Goal: Task Accomplishment & Management: Complete application form

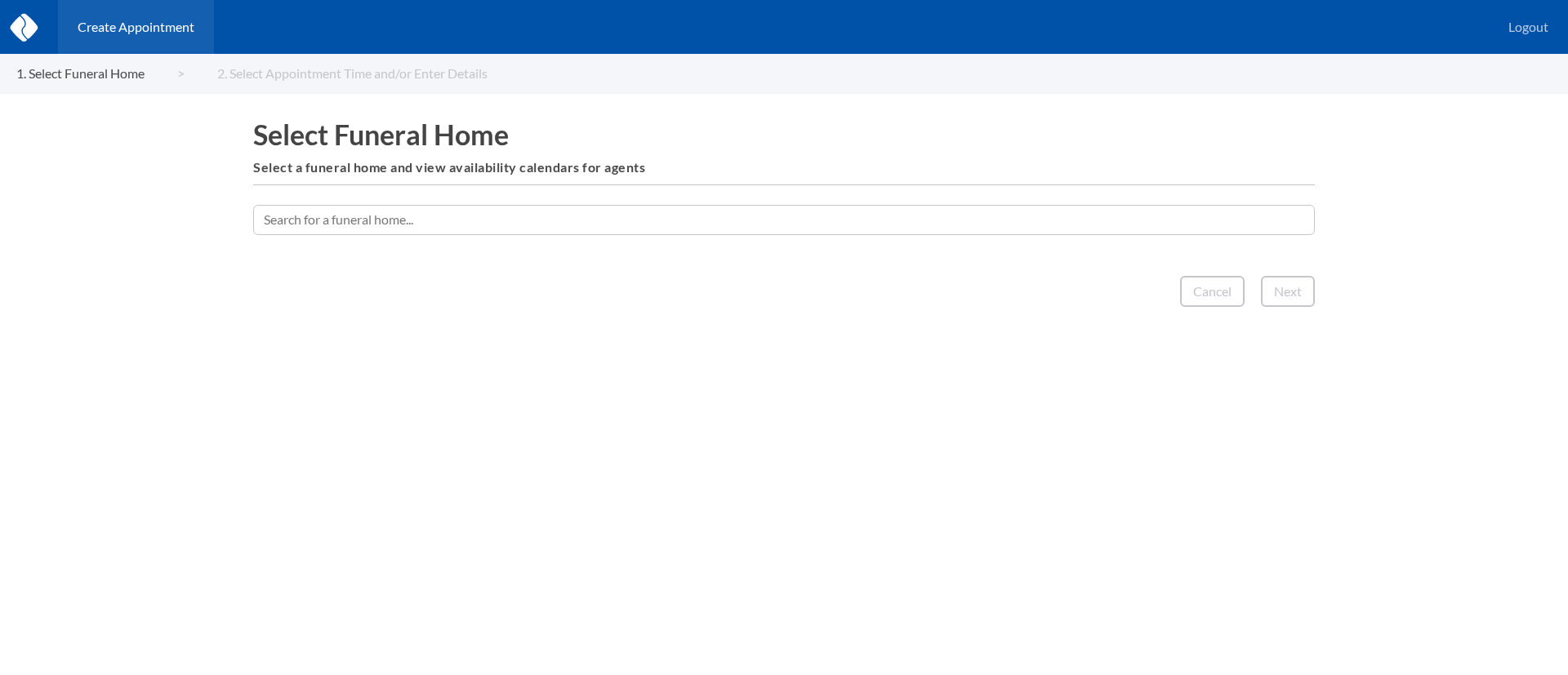
click at [813, 222] on input "text" at bounding box center [784, 219] width 1062 height 29
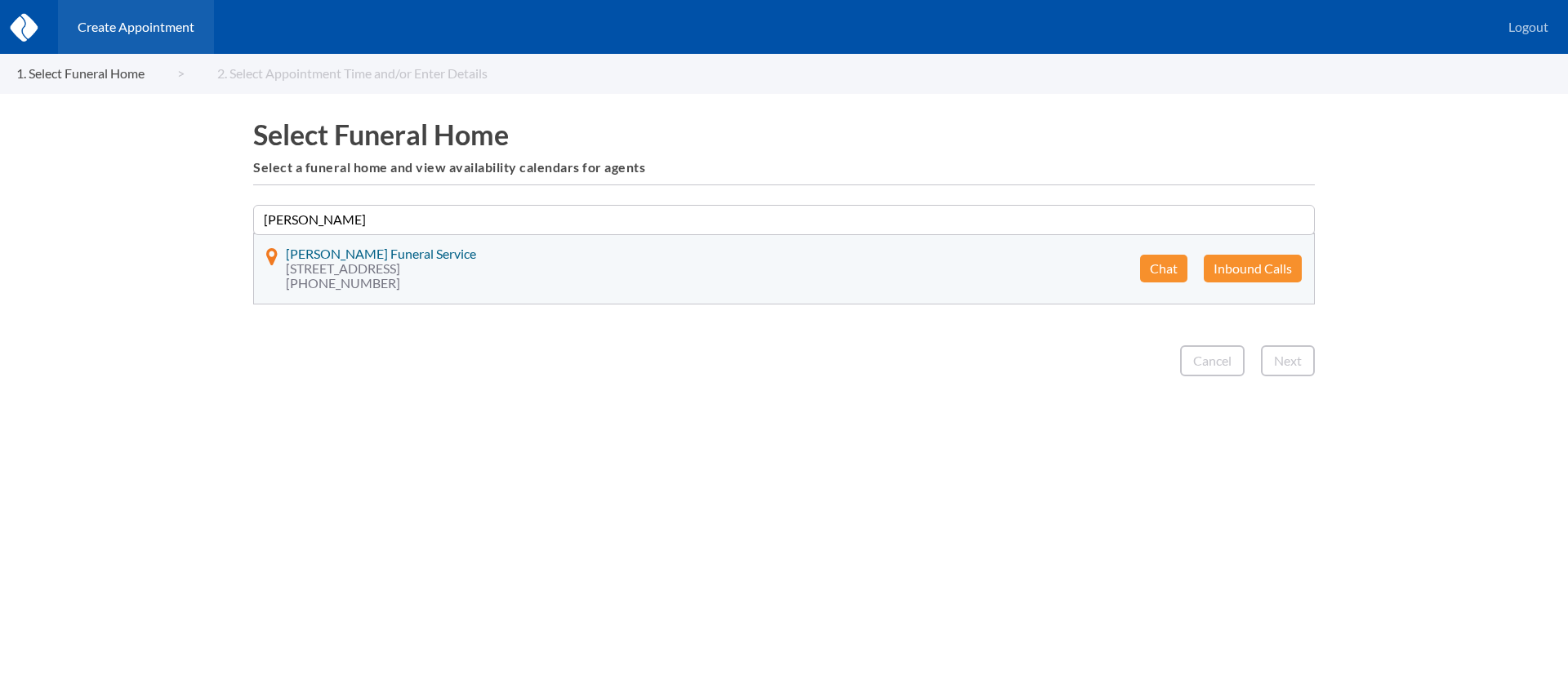
type input "[PERSON_NAME]"
click at [1162, 264] on button "Chat" at bounding box center [1163, 269] width 47 height 28
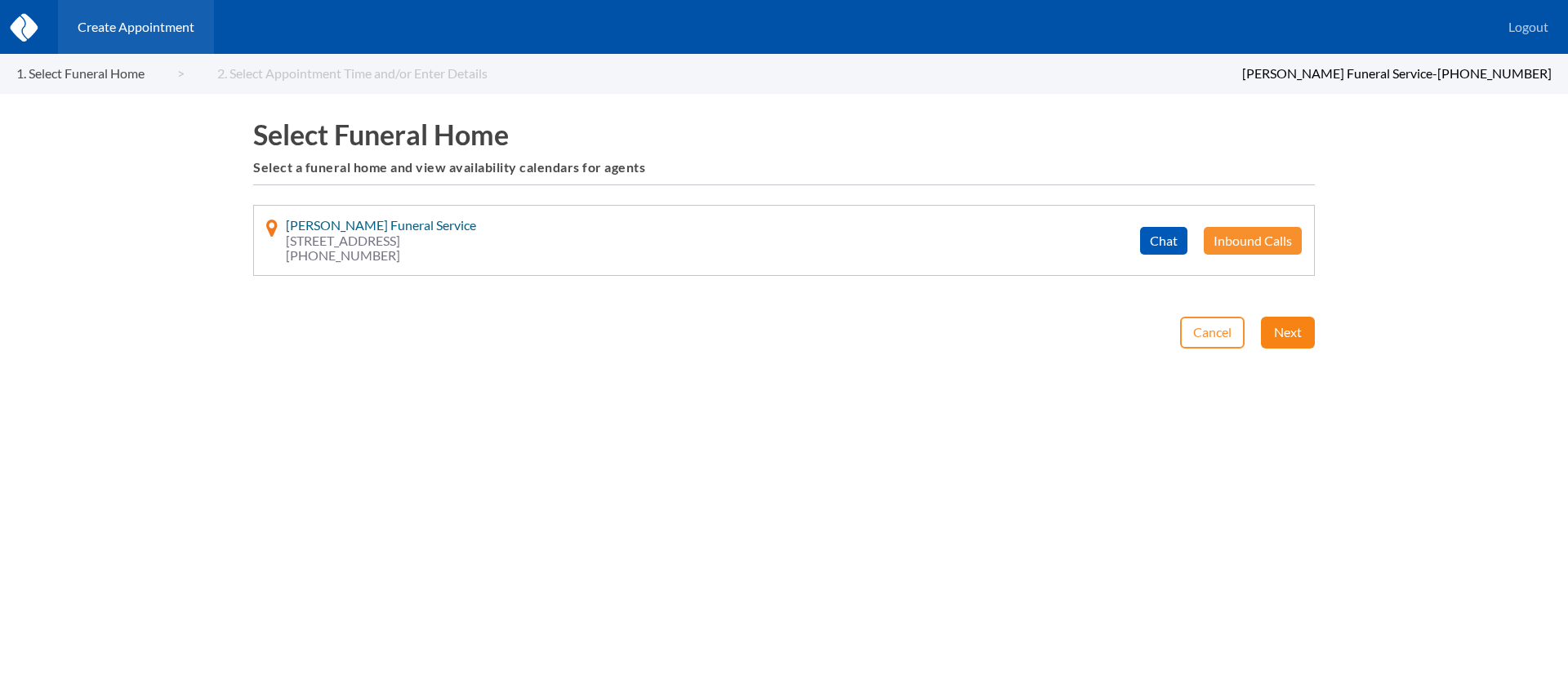
click at [1290, 331] on button "Next" at bounding box center [1287, 332] width 54 height 31
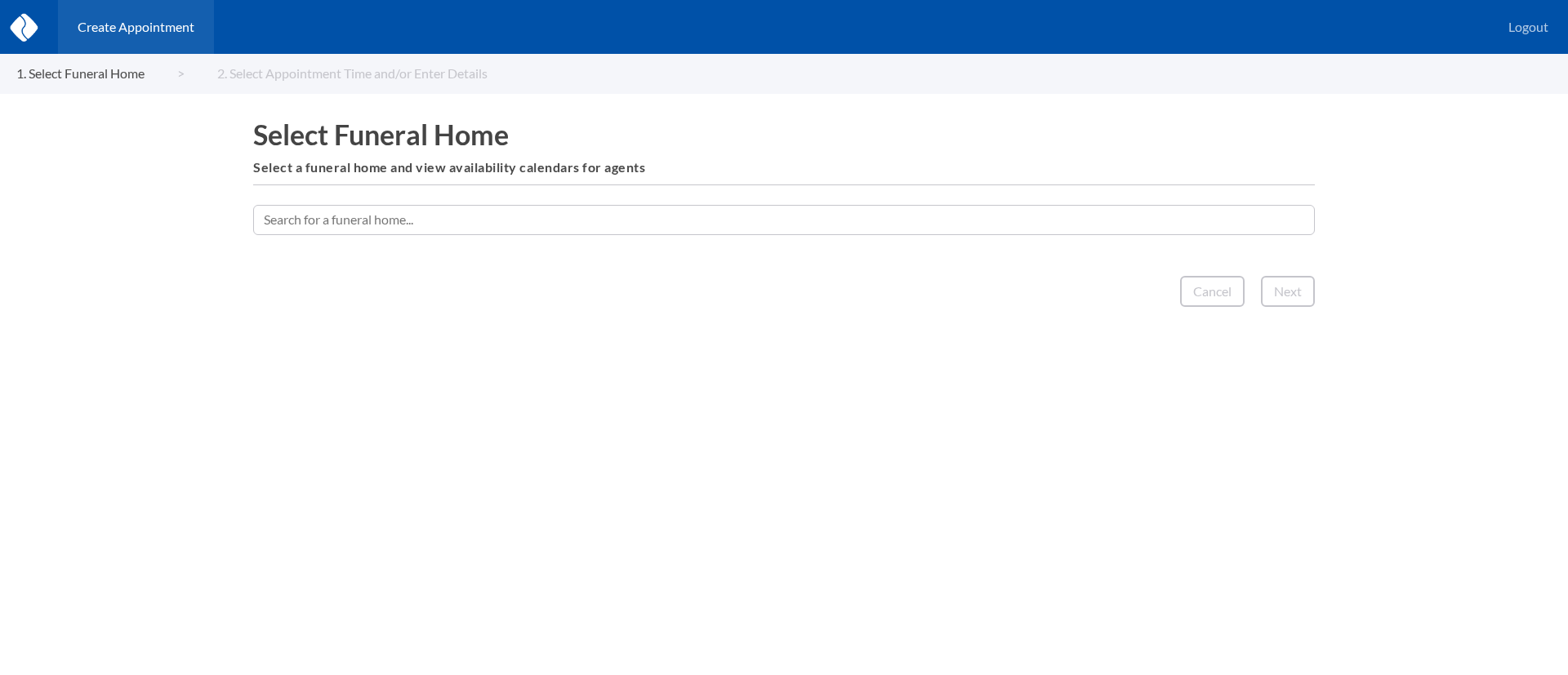
click at [831, 213] on input "text" at bounding box center [784, 219] width 1062 height 29
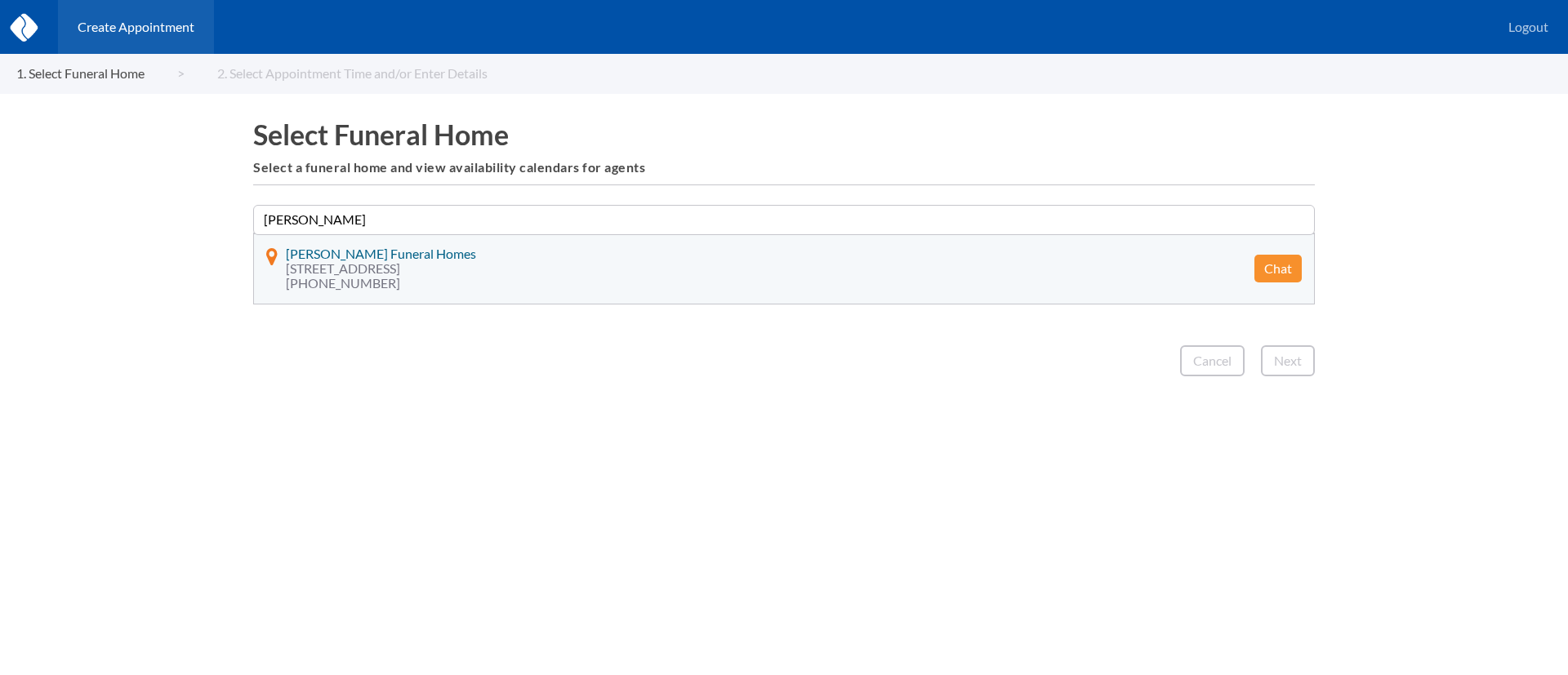
type input "[PERSON_NAME]"
click at [1278, 256] on button "Chat" at bounding box center [1278, 269] width 47 height 28
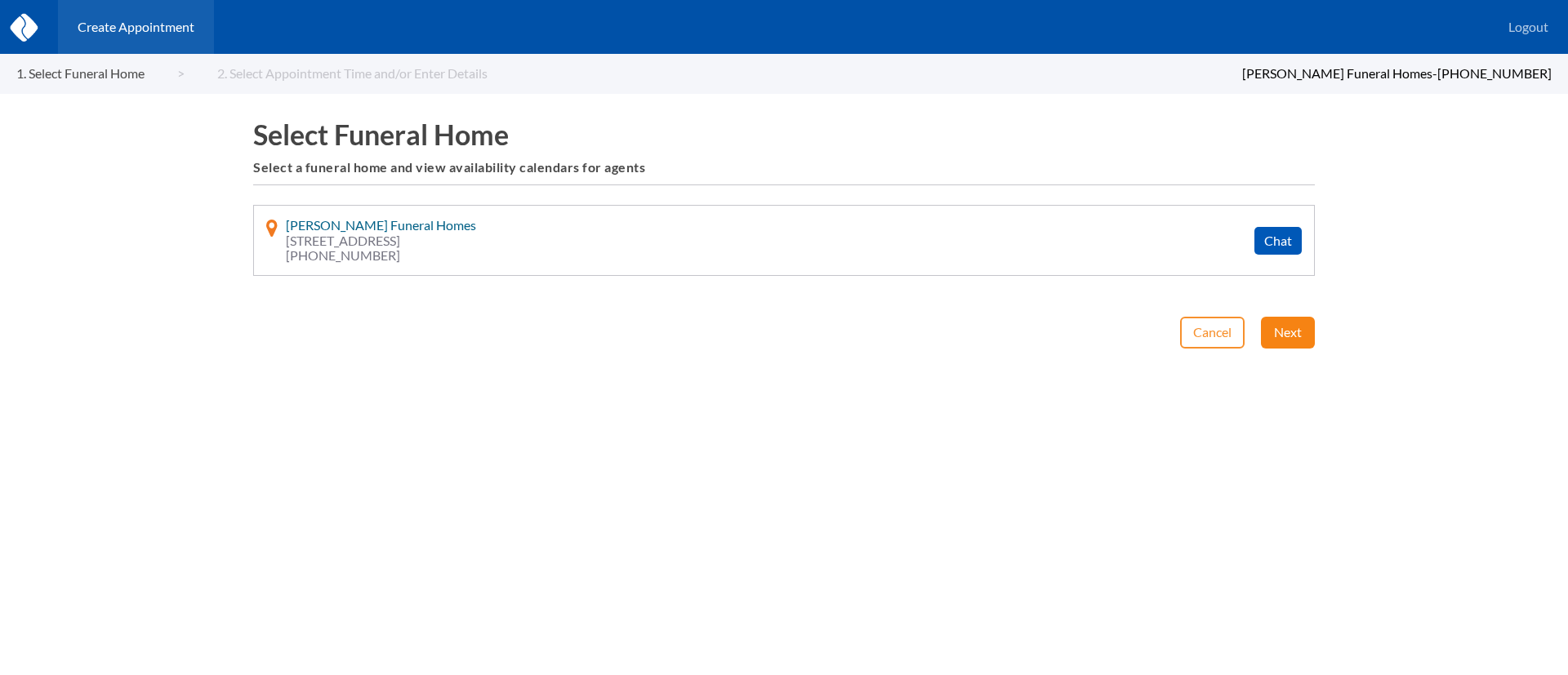
click at [1282, 334] on button "Next" at bounding box center [1287, 332] width 54 height 31
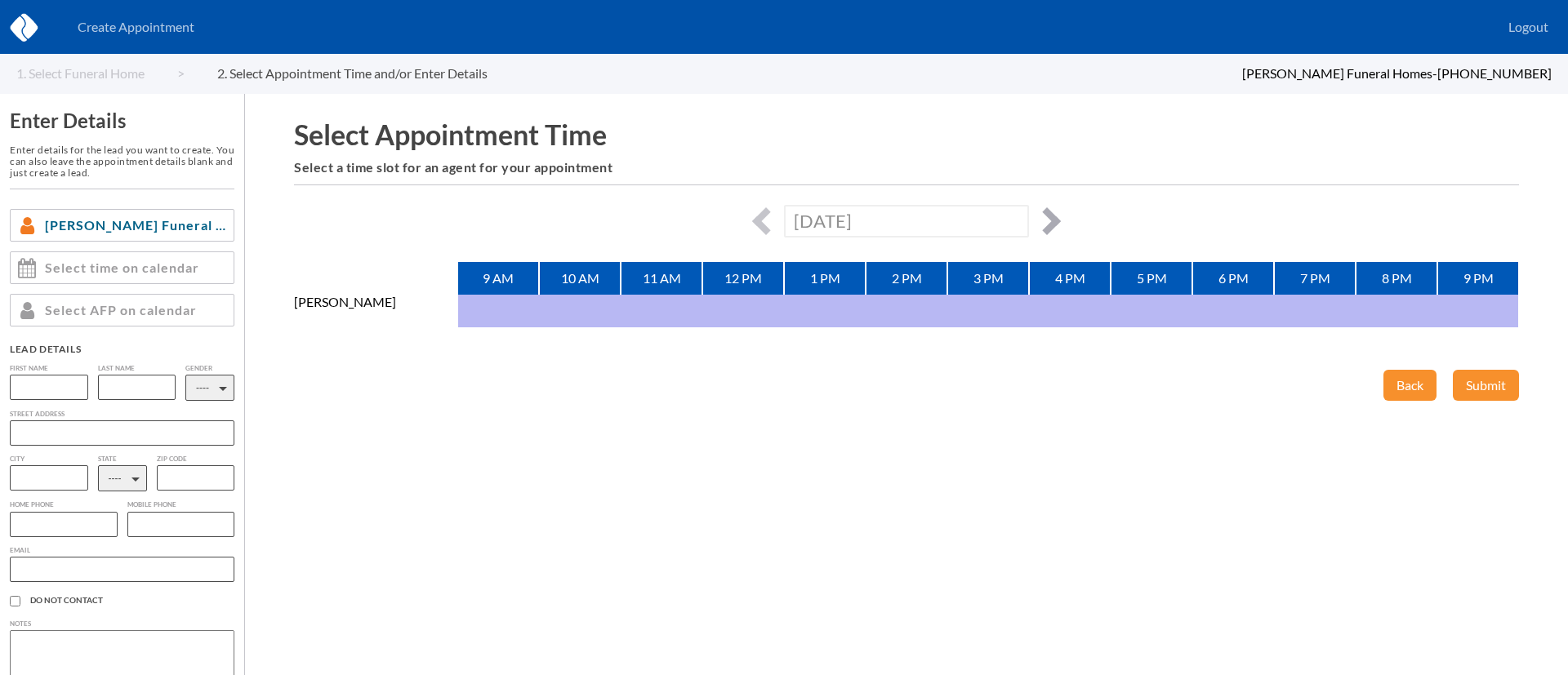
click at [1046, 222] on button "button" at bounding box center [1046, 221] width 28 height 28
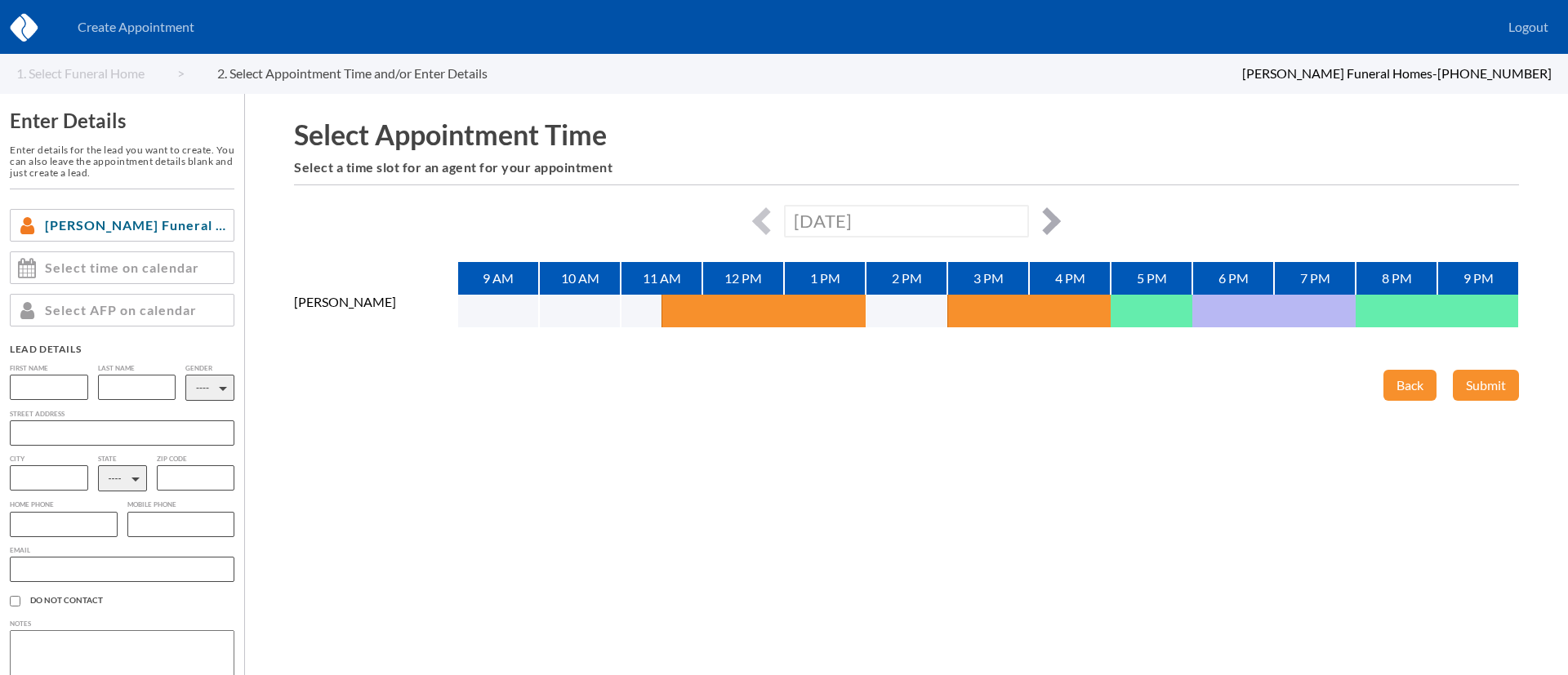
click at [1046, 222] on button "button" at bounding box center [1046, 221] width 28 height 28
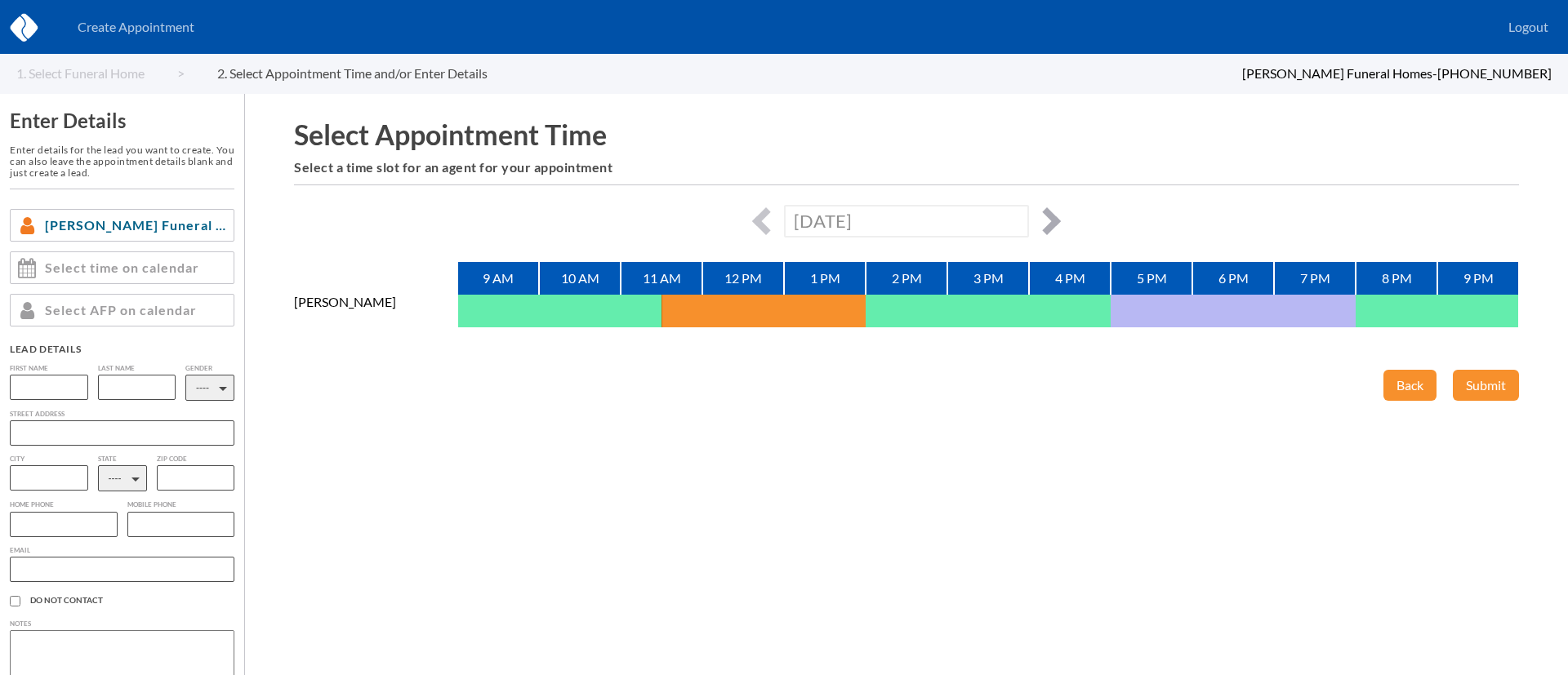
click at [1055, 230] on div "[DATE]" at bounding box center [906, 220] width 1225 height 32
click at [1050, 224] on button "button" at bounding box center [1046, 221] width 28 height 28
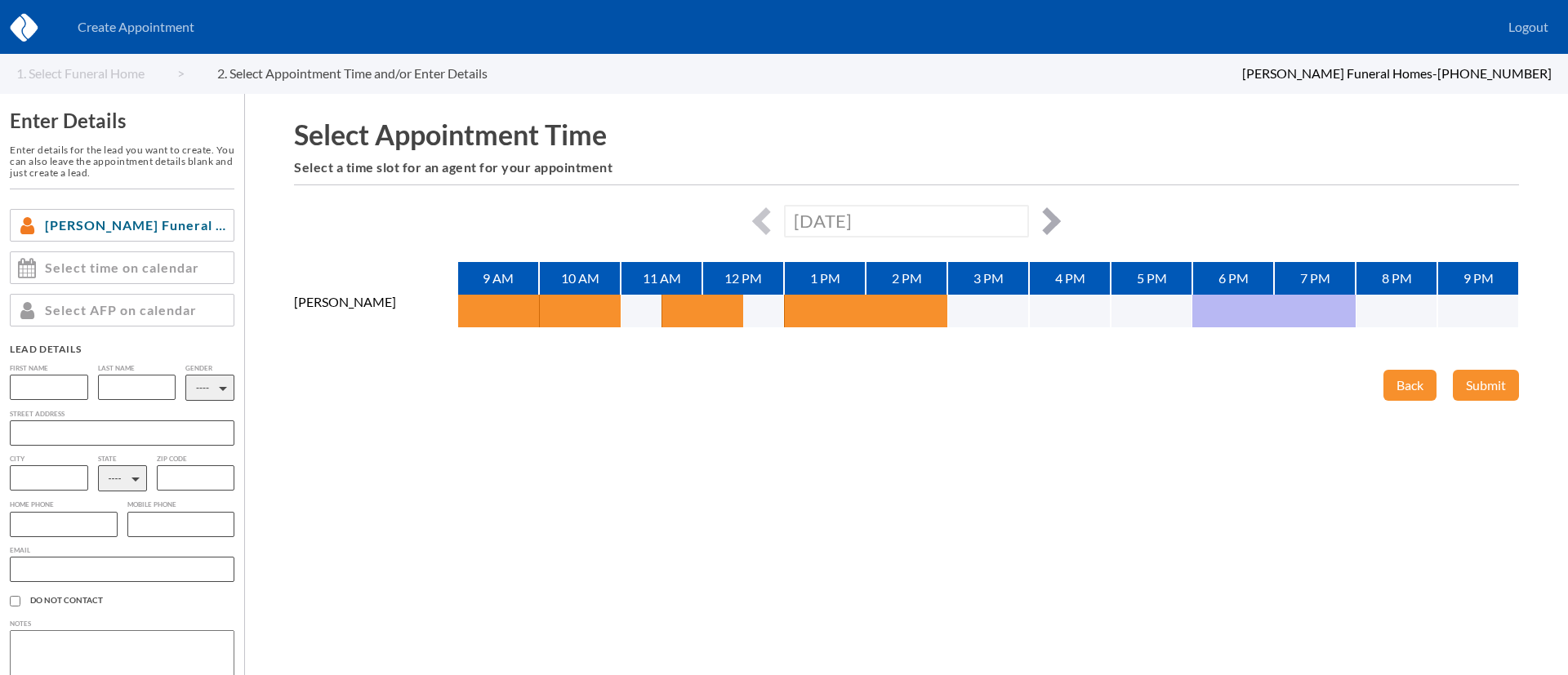
click at [1043, 217] on button "button" at bounding box center [1046, 221] width 28 height 28
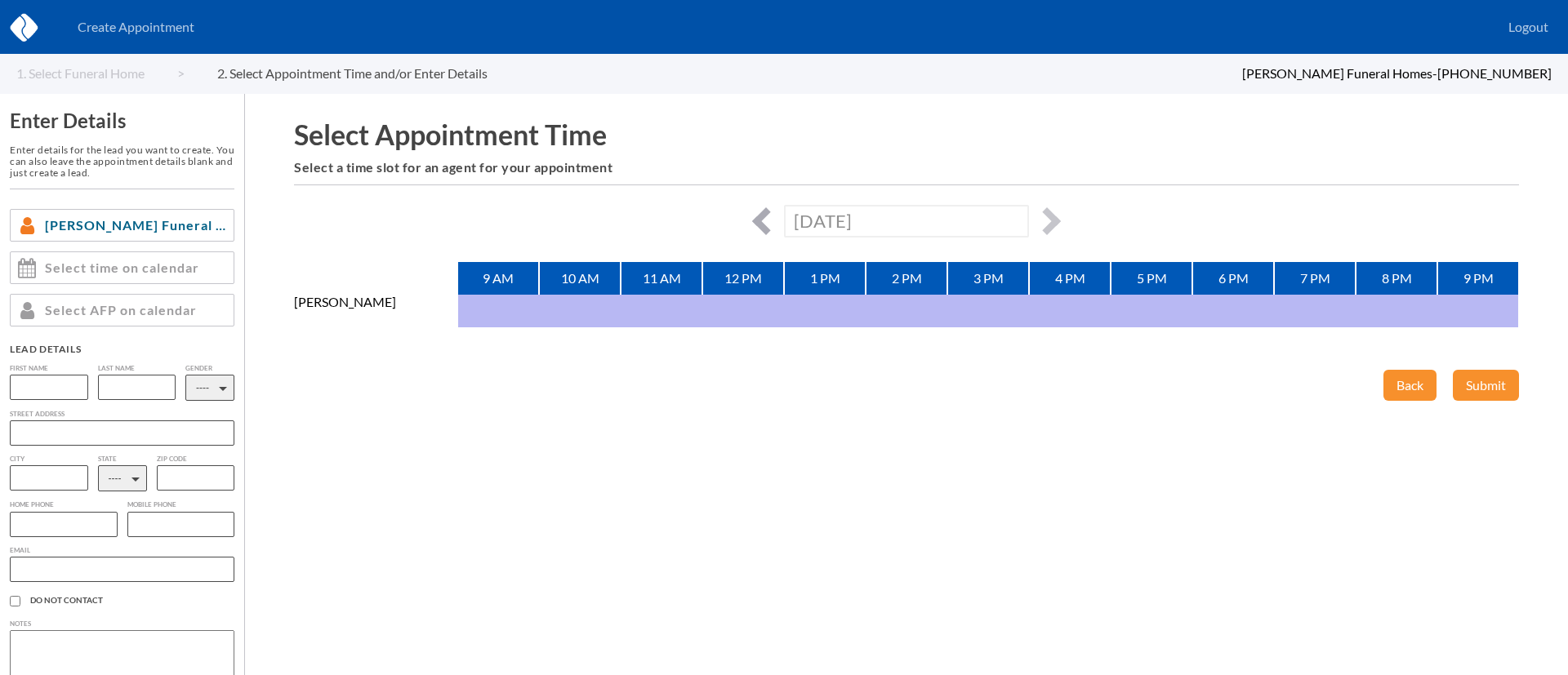
click at [762, 216] on button "button" at bounding box center [766, 221] width 28 height 28
type input "[DATE]"
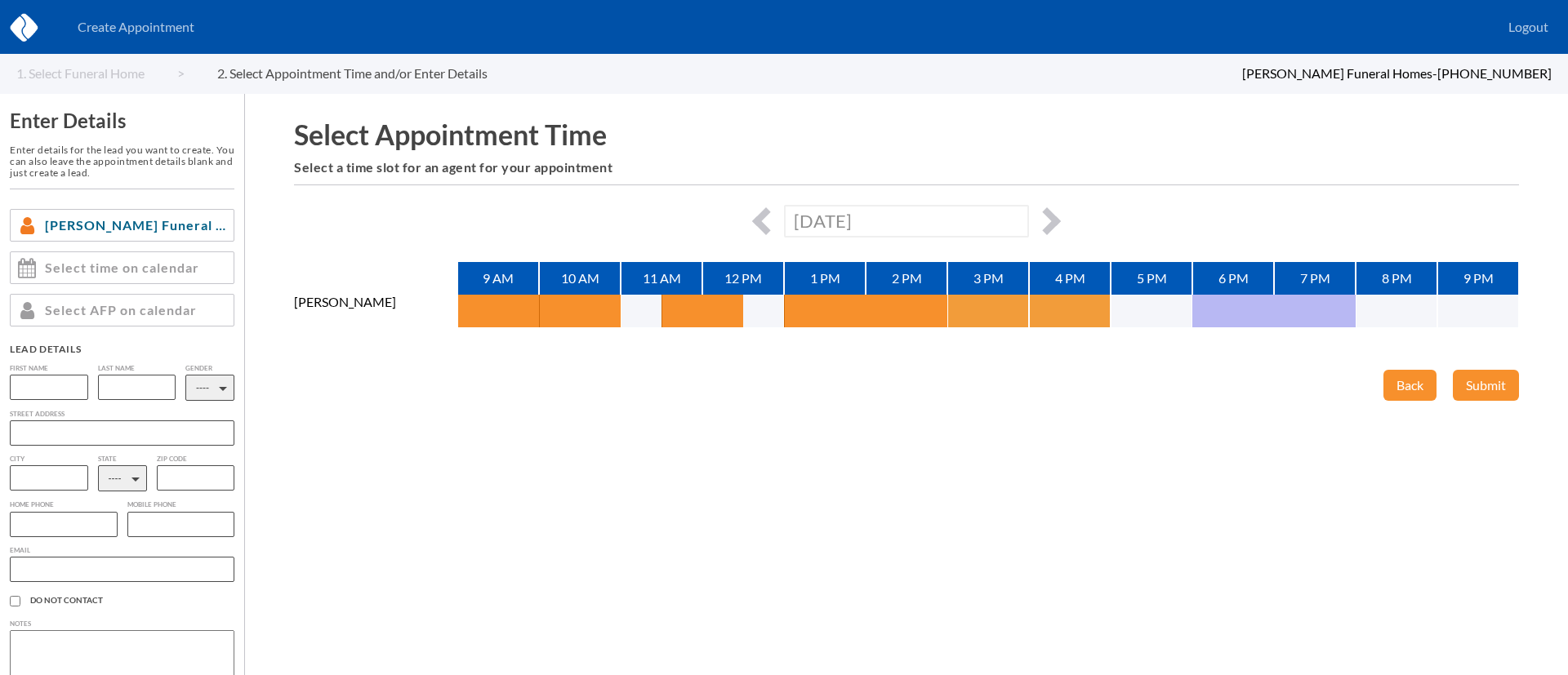
click at [979, 309] on button "button" at bounding box center [968, 311] width 41 height 32
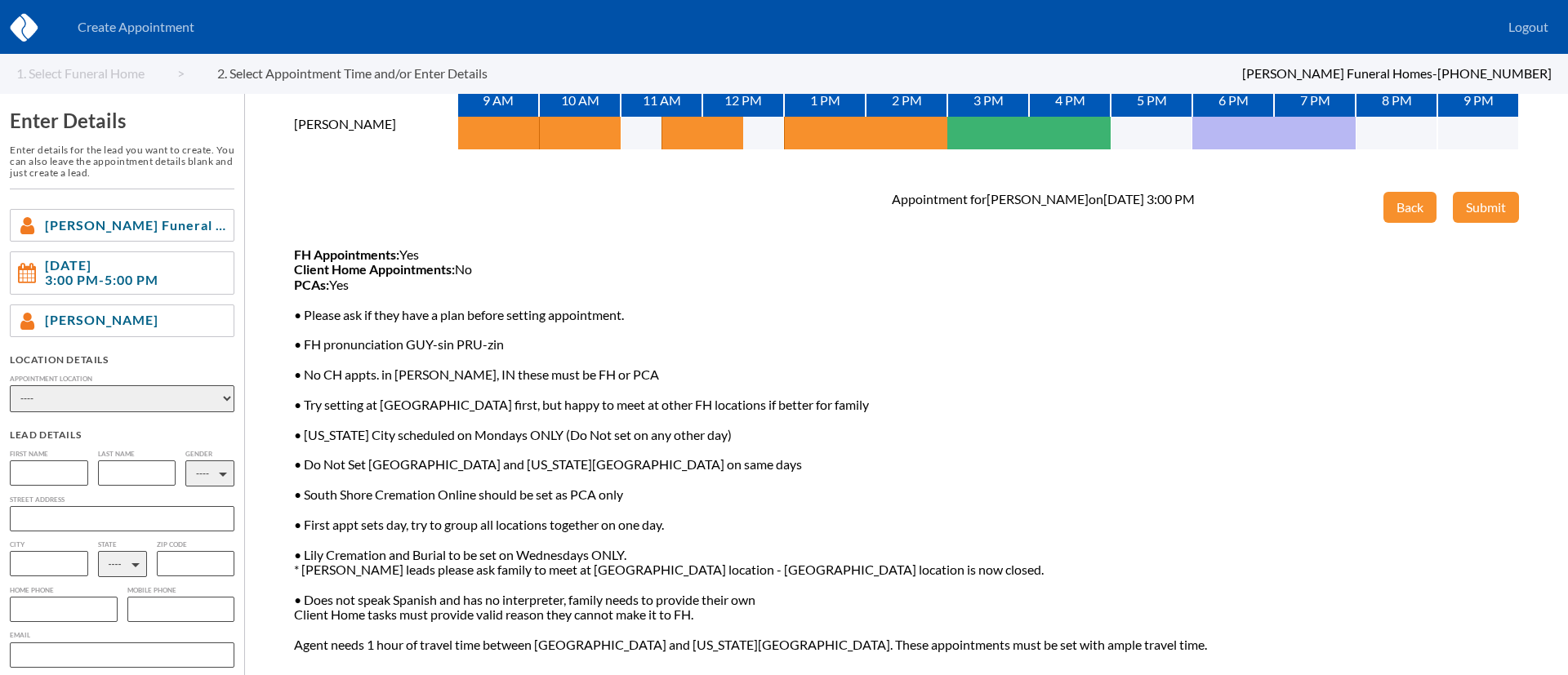
scroll to position [180, 0]
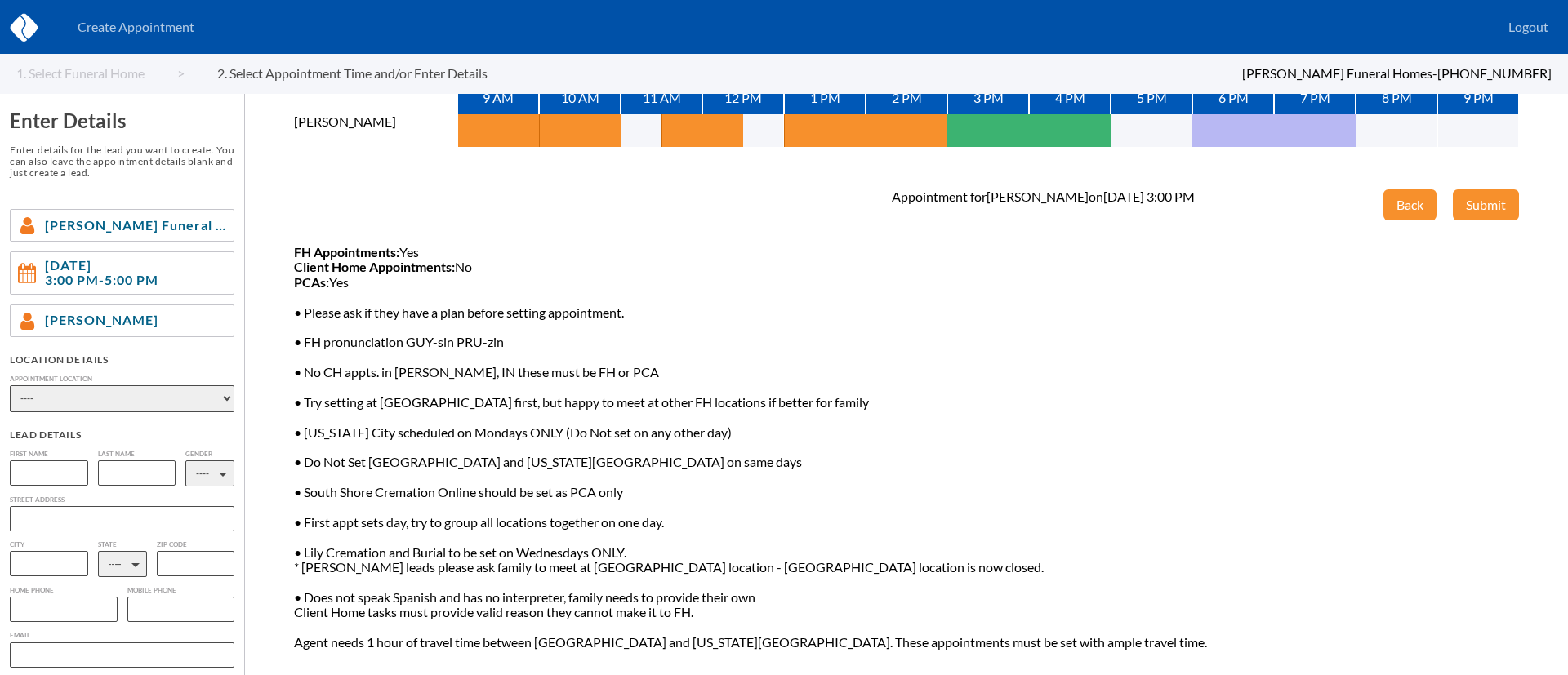
click at [206, 398] on select "---- Phone Consultation [PERSON_NAME][GEOGRAPHIC_DATA] Funeral and Cremation Se…" at bounding box center [121, 399] width 224 height 27
select select "89156057-3a5f-49cf-9686-af283728e150"
click at [9, 386] on select "---- Phone Consultation [PERSON_NAME][GEOGRAPHIC_DATA] Funeral and Cremation Se…" at bounding box center [121, 399] width 224 height 27
